Goal: Information Seeking & Learning: Learn about a topic

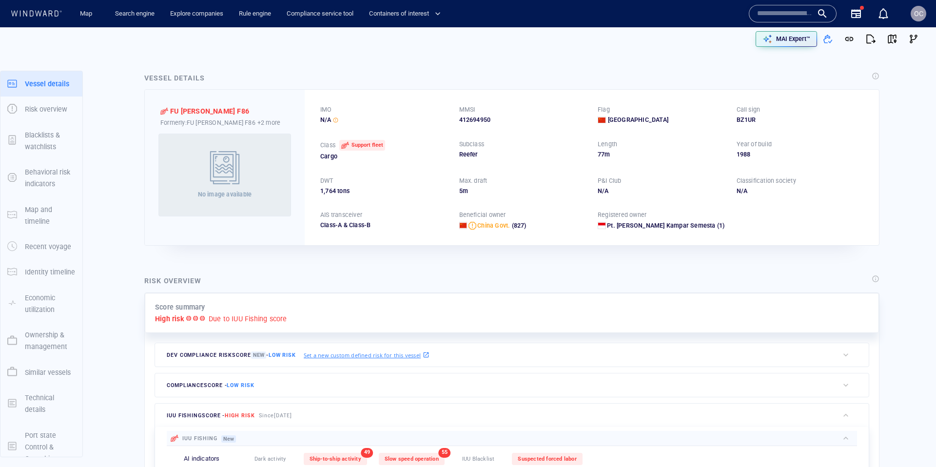
click at [920, 14] on span "OC" at bounding box center [918, 14] width 9 height 8
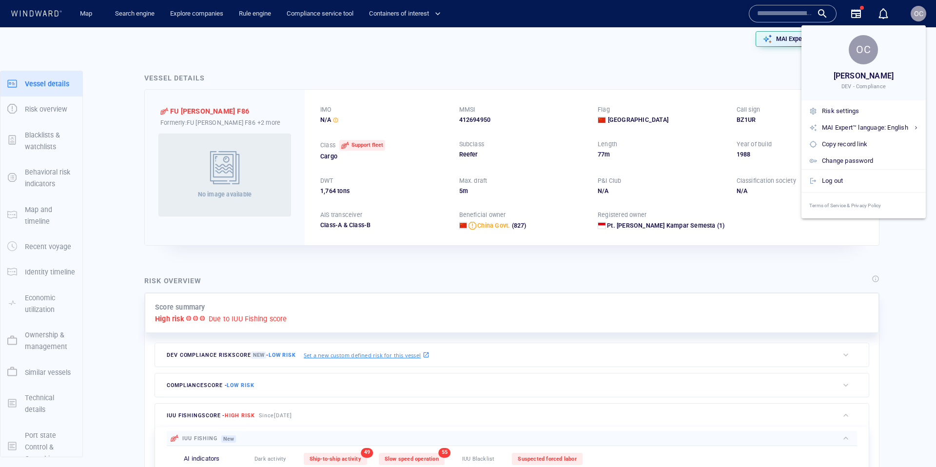
click at [620, 61] on div at bounding box center [468, 233] width 936 height 467
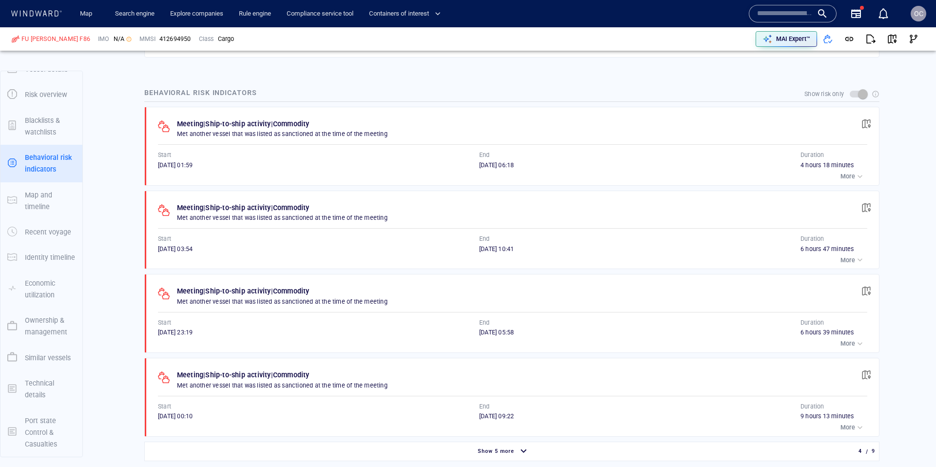
scroll to position [511, 0]
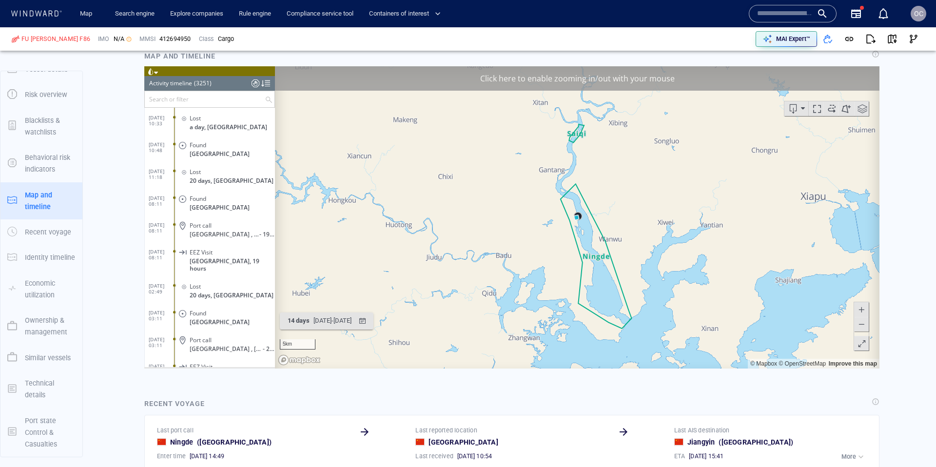
scroll to position [991, 0]
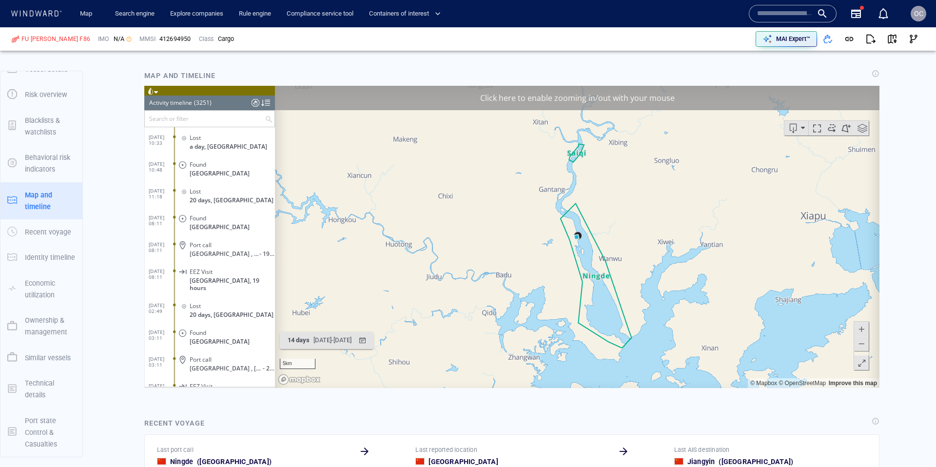
click at [553, 99] on div "Click here to enable zooming in/out with your mouse" at bounding box center [577, 97] width 604 height 24
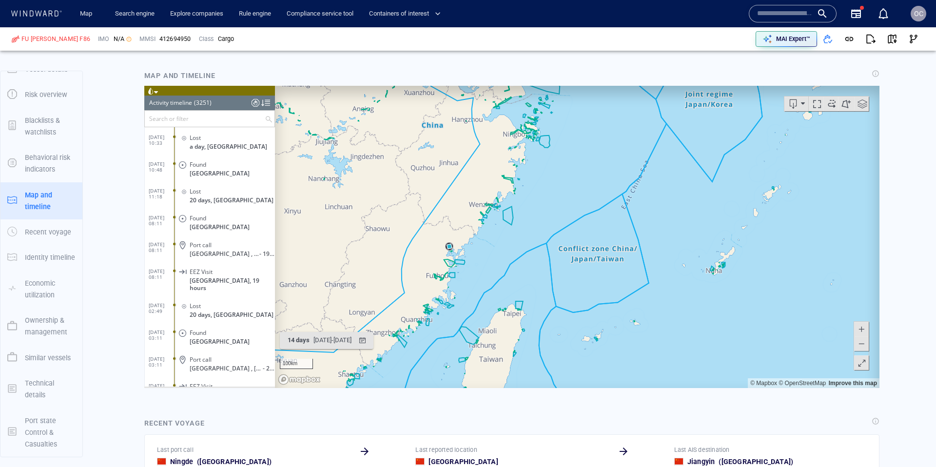
drag, startPoint x: 645, startPoint y: 267, endPoint x: 458, endPoint y: 253, distance: 187.6
click at [458, 253] on canvas "Map" at bounding box center [577, 236] width 604 height 302
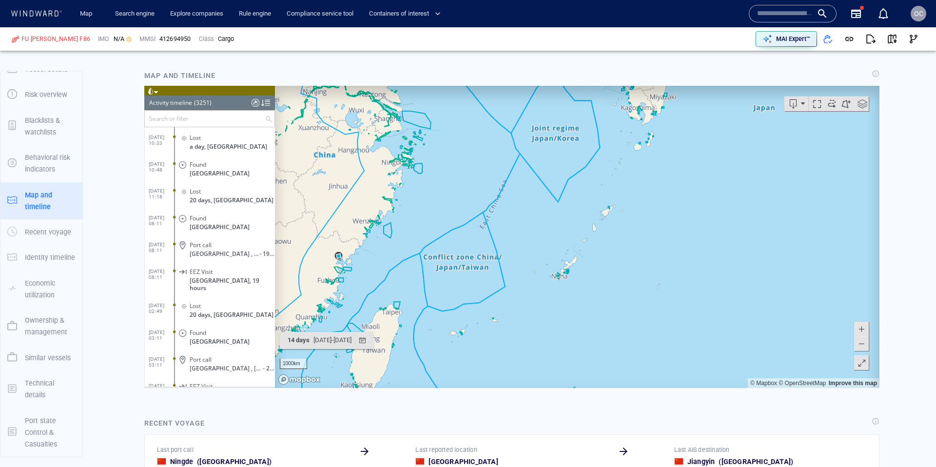
click at [607, 224] on canvas "Map" at bounding box center [577, 236] width 604 height 302
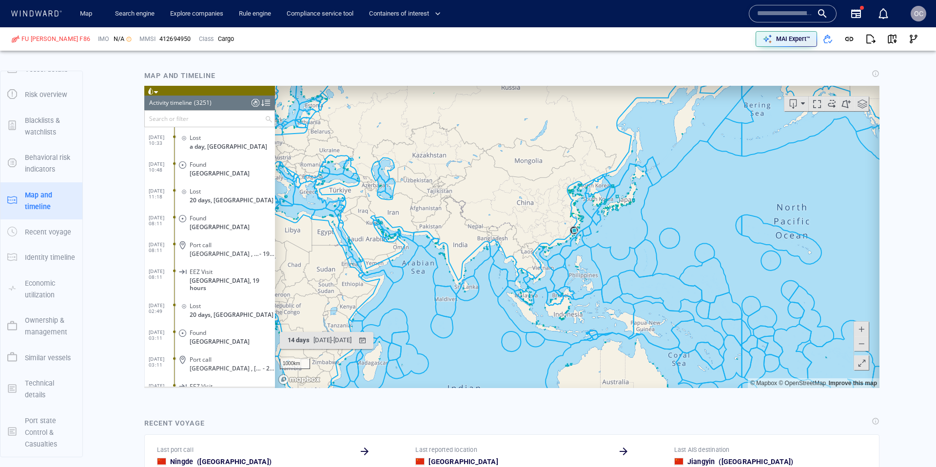
drag, startPoint x: 614, startPoint y: 220, endPoint x: 553, endPoint y: 181, distance: 73.0
click at [510, 245] on canvas "Map" at bounding box center [577, 236] width 604 height 302
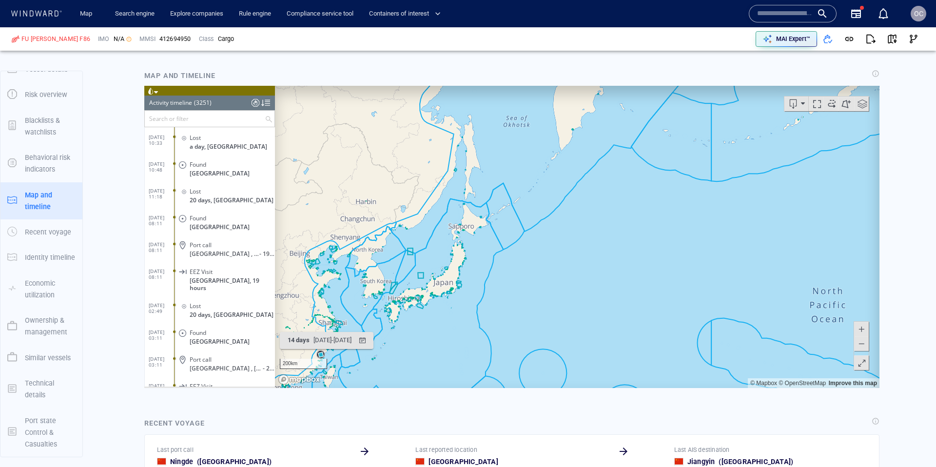
drag, startPoint x: 527, startPoint y: 232, endPoint x: 520, endPoint y: 207, distance: 25.6
click at [520, 207] on canvas "Map" at bounding box center [577, 236] width 604 height 302
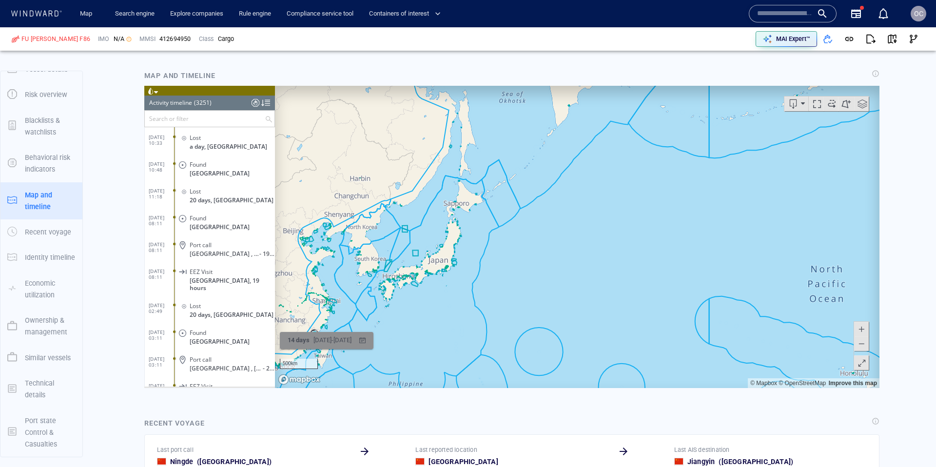
click at [369, 341] on div "button" at bounding box center [362, 340] width 14 height 14
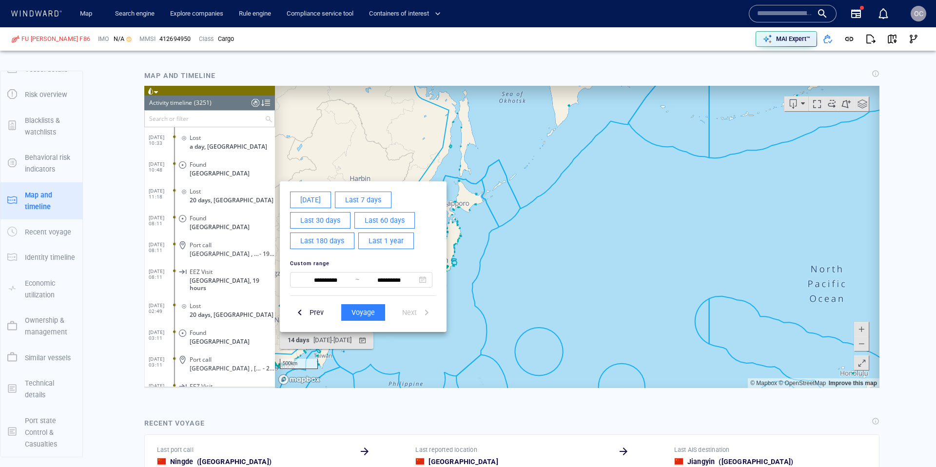
click at [393, 340] on div at bounding box center [511, 236] width 735 height 302
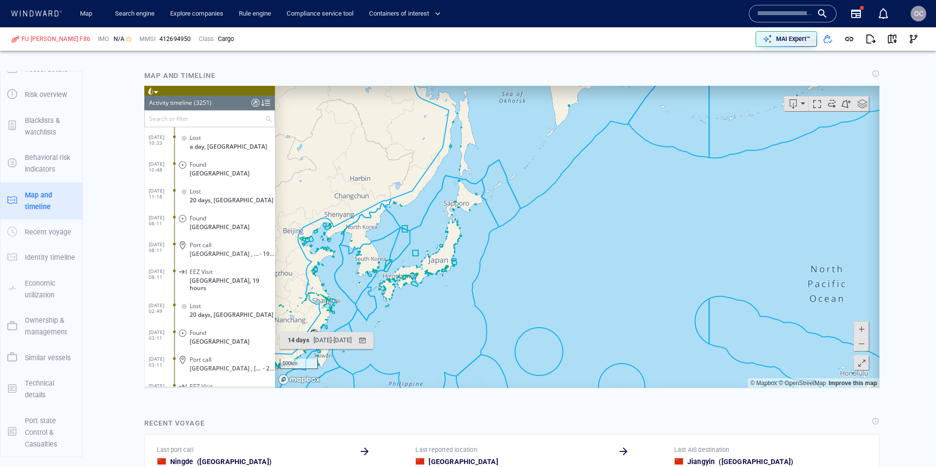
click at [190, 116] on input "text" at bounding box center [205, 118] width 120 height 16
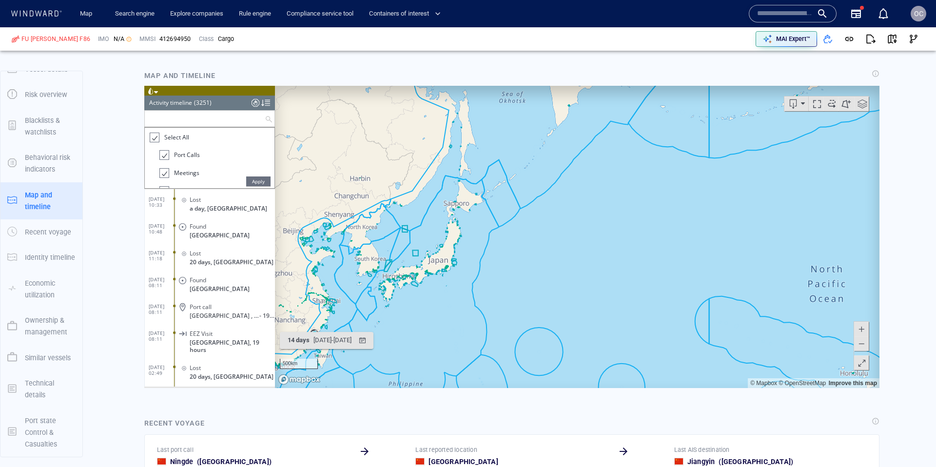
scroll to position [989, 0]
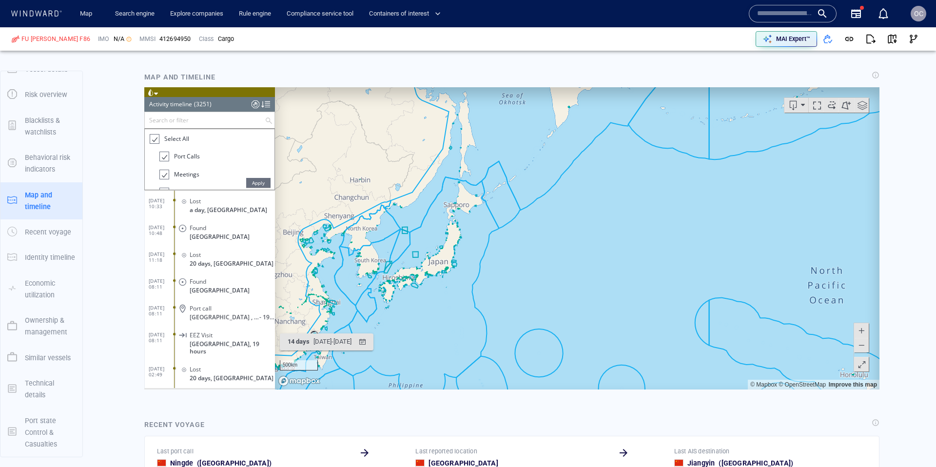
drag, startPoint x: 156, startPoint y: 134, endPoint x: 161, endPoint y: 142, distance: 9.6
click at [156, 134] on div at bounding box center [154, 138] width 10 height 11
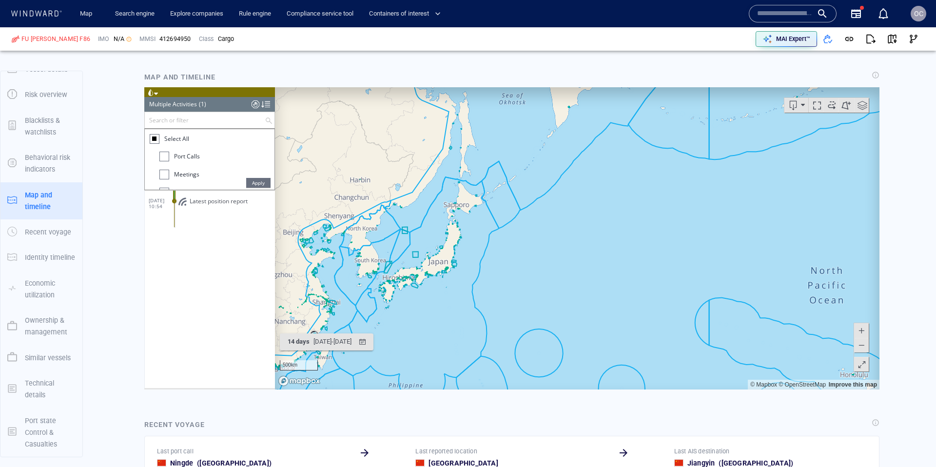
click at [164, 169] on div at bounding box center [164, 174] width 10 height 10
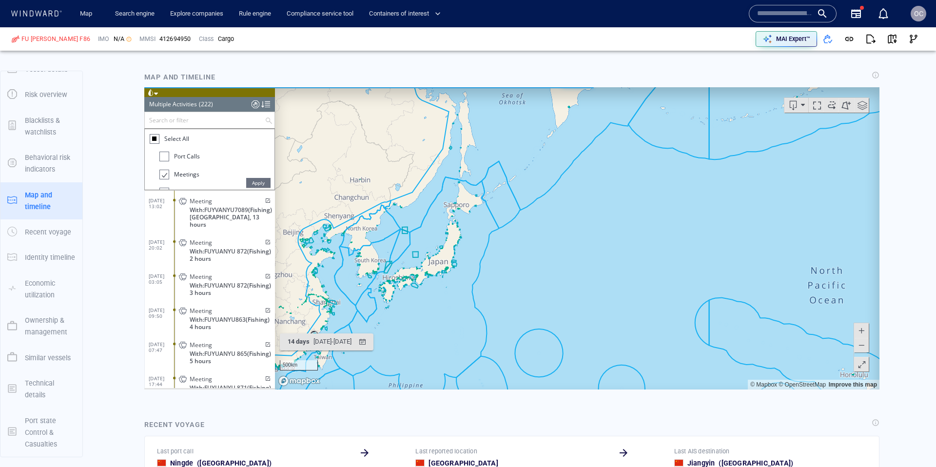
click at [253, 177] on span "Apply" at bounding box center [258, 182] width 24 height 10
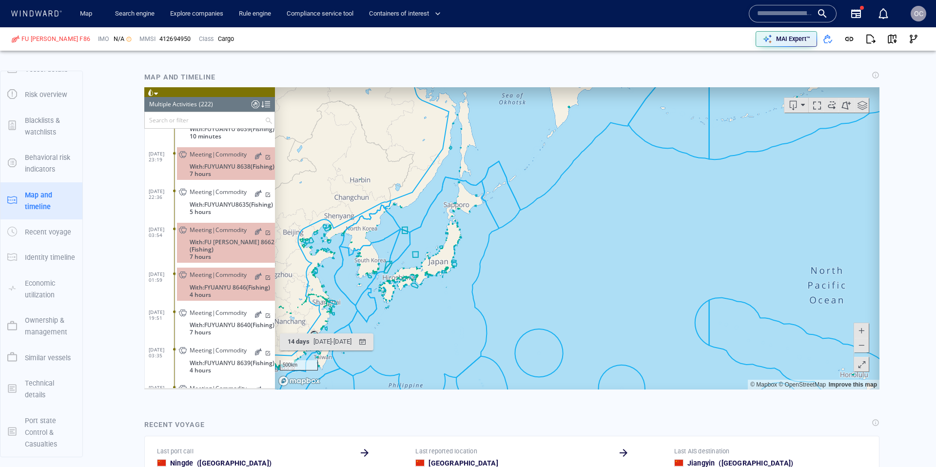
scroll to position [5783, 0]
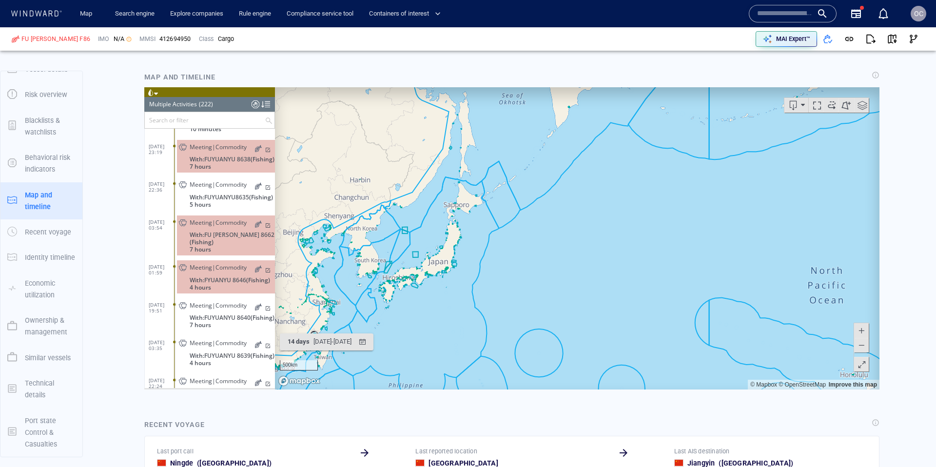
click at [220, 270] on span "Meeting|Commodity" at bounding box center [218, 266] width 57 height 7
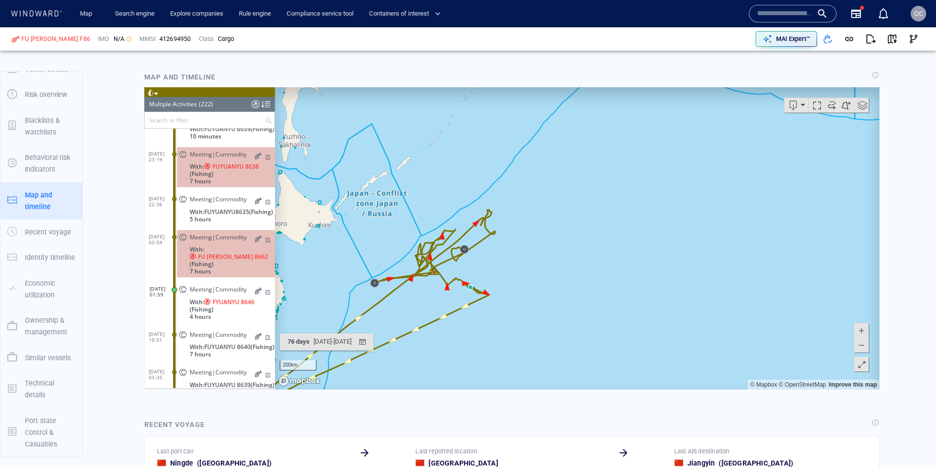
scroll to position [5782, 0]
